Goal: Transaction & Acquisition: Purchase product/service

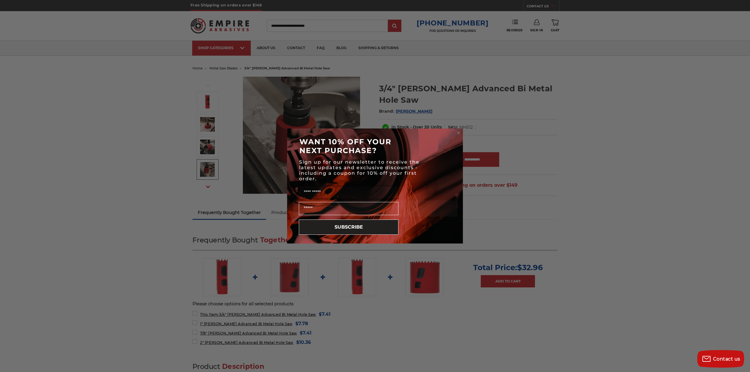
click at [334, 195] on input "Name" at bounding box center [349, 192] width 100 height 13
type input "******"
type input "**********"
click at [350, 231] on button "SUBSCRIBE" at bounding box center [349, 227] width 100 height 15
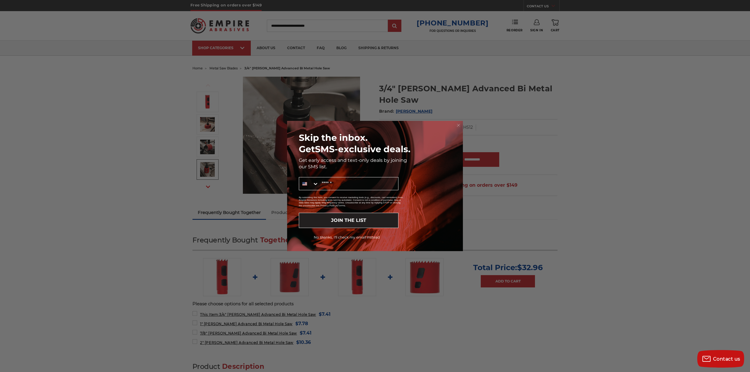
click at [354, 238] on button "No thanks, I'll check my email instead" at bounding box center [347, 237] width 104 height 10
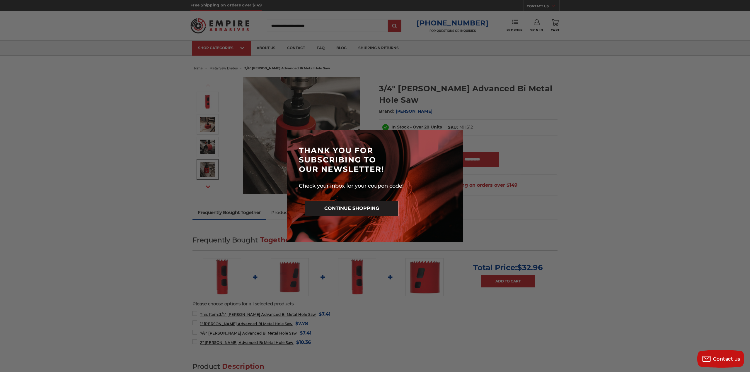
click at [357, 212] on button "CONTINUE SHOPPING" at bounding box center [352, 208] width 94 height 15
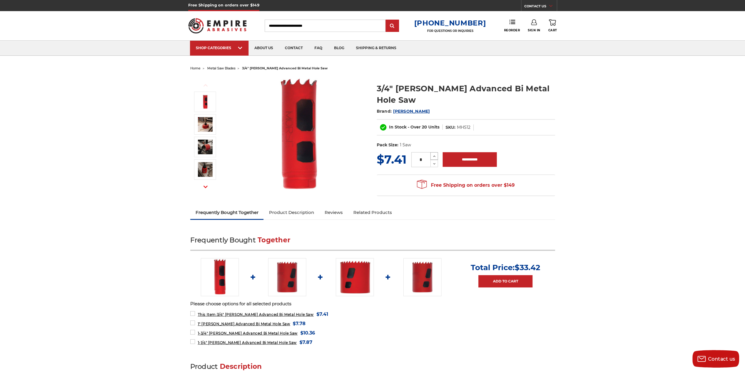
click at [434, 154] on icon at bounding box center [434, 156] width 4 height 5
click at [435, 154] on icon at bounding box center [434, 156] width 4 height 5
click at [435, 156] on use at bounding box center [434, 156] width 2 height 1
type input "*"
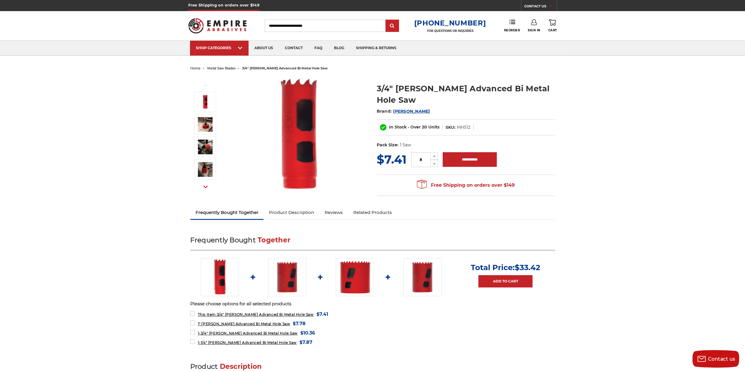
click at [307, 212] on link "Product Description" at bounding box center [292, 212] width 56 height 13
